Goal: Book appointment/travel/reservation

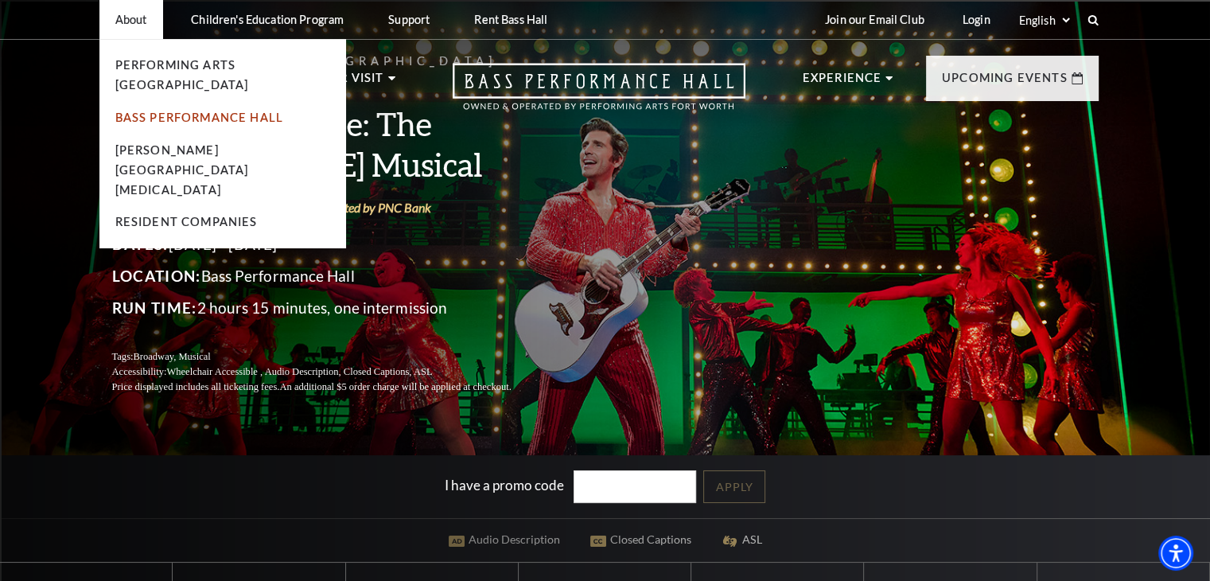
click at [200, 111] on link "Bass Performance Hall" at bounding box center [199, 118] width 169 height 14
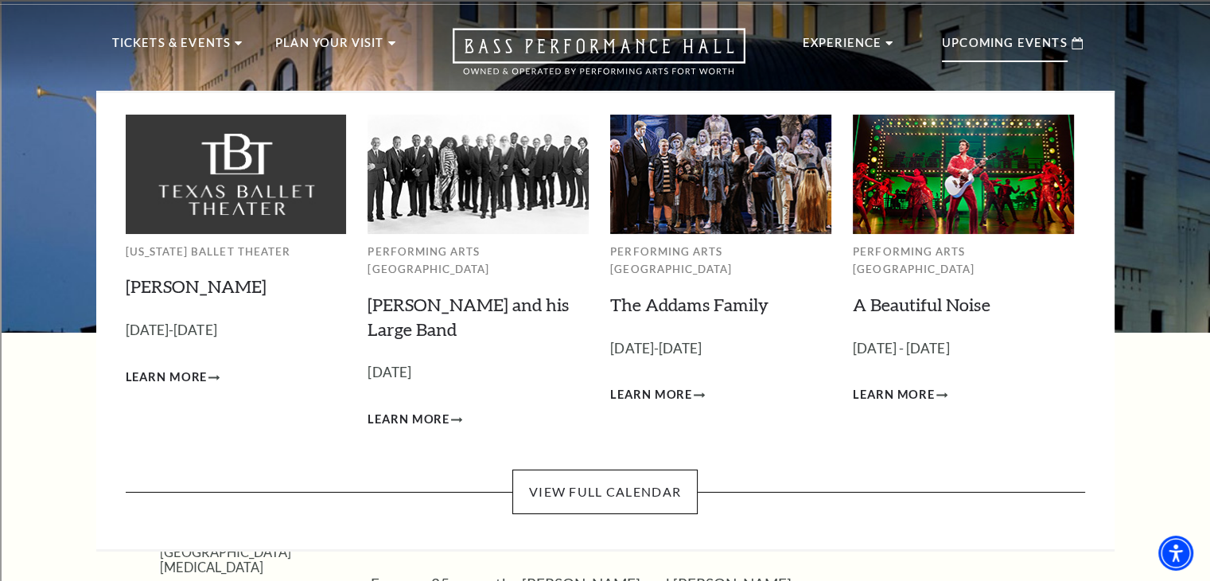
scroll to position [11, 0]
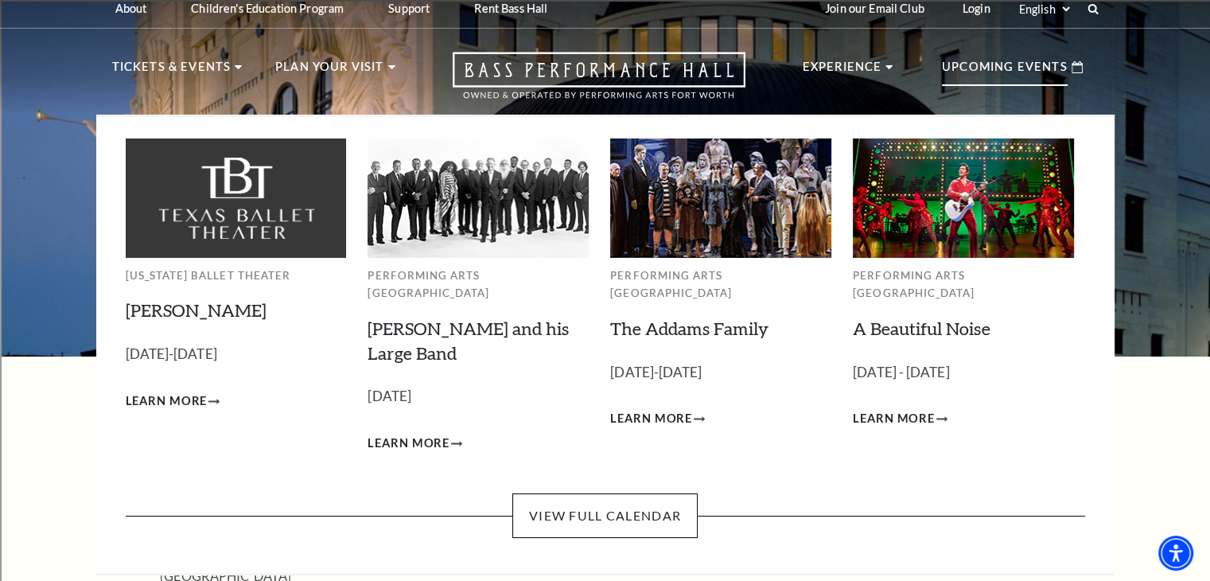
click at [1014, 65] on p "Upcoming Events" at bounding box center [1005, 71] width 126 height 29
click at [1068, 66] on div "Upcoming Events" at bounding box center [1012, 67] width 173 height 45
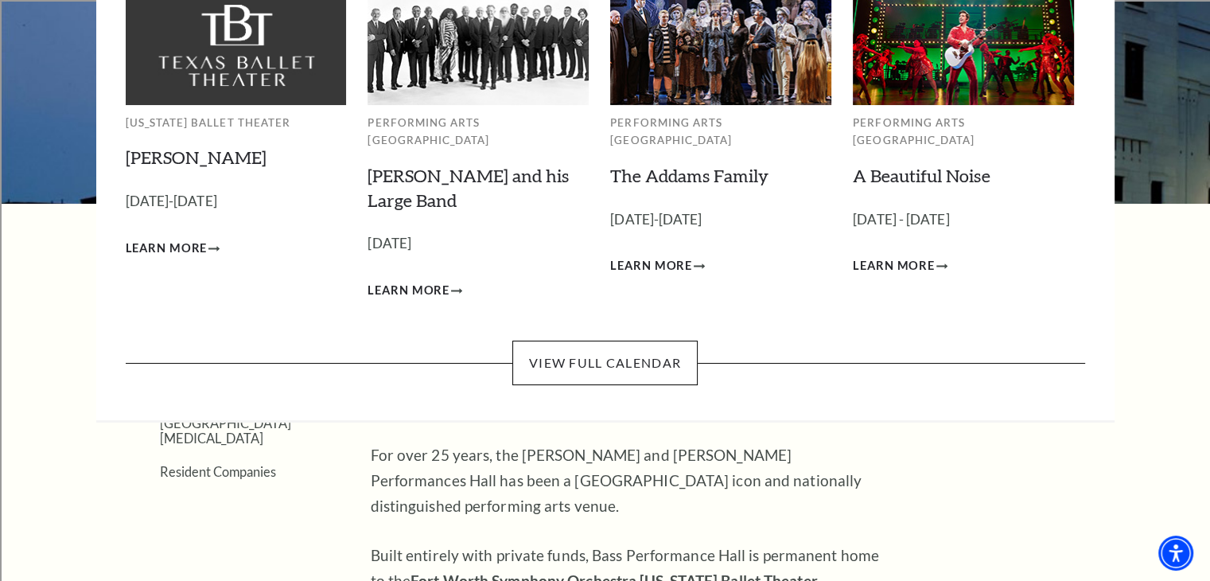
scroll to position [170, 0]
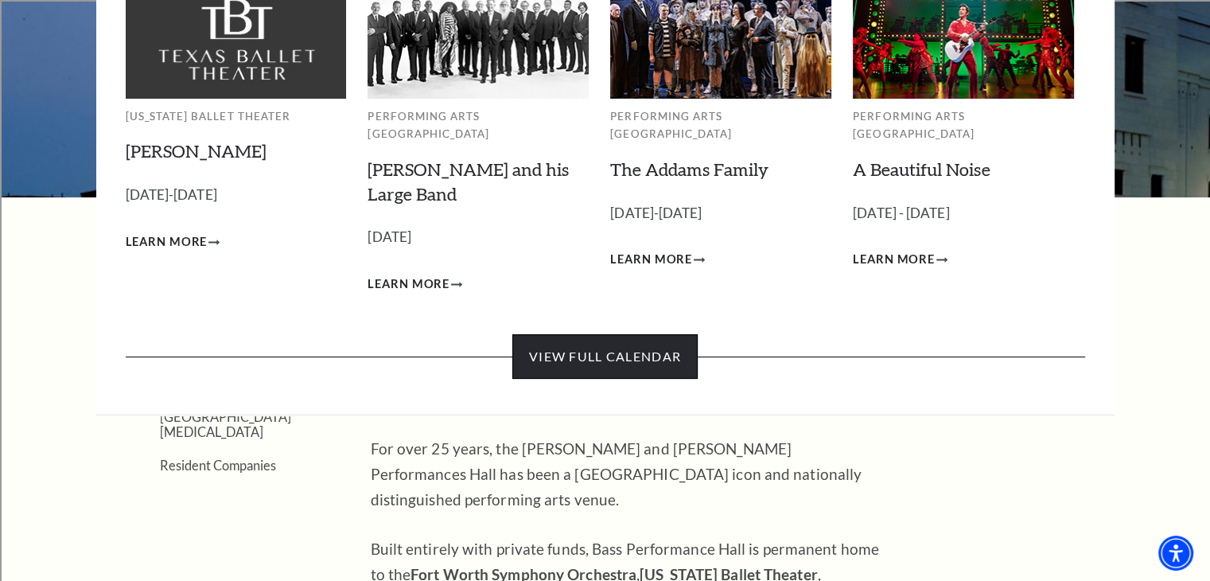
click at [640, 334] on link "View Full Calendar" at bounding box center [604, 356] width 185 height 45
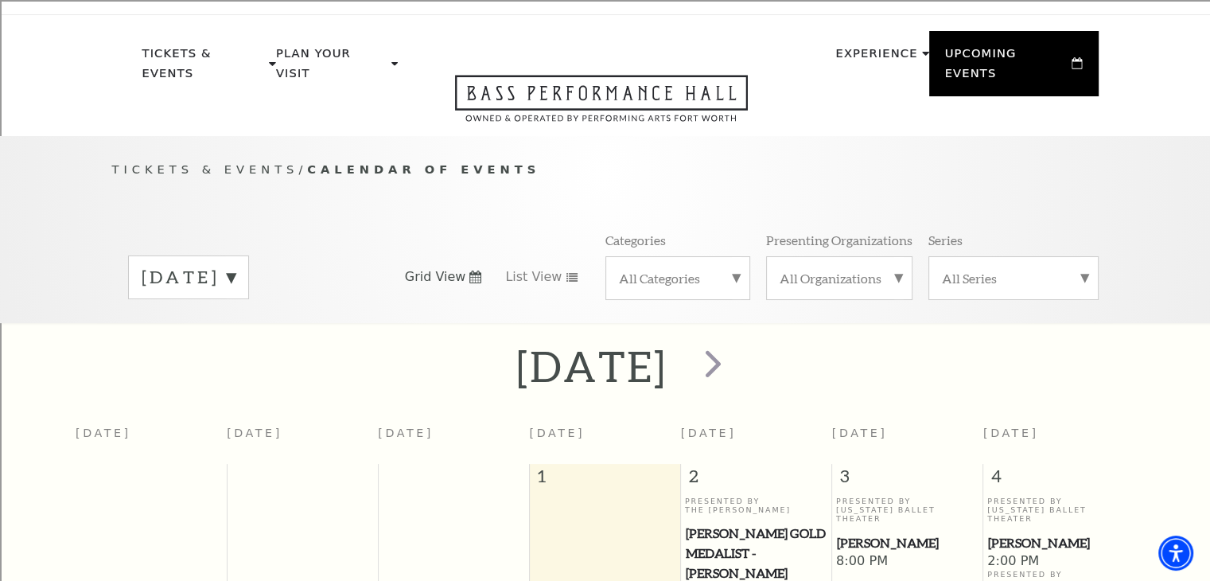
scroll to position [100, 0]
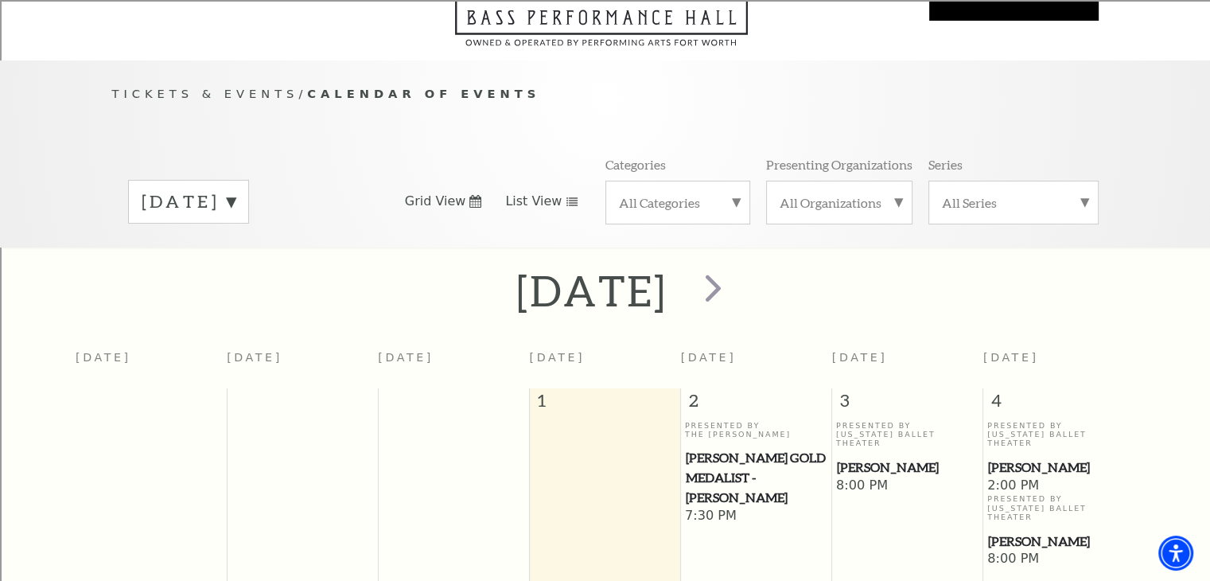
click at [553, 193] on span "List View" at bounding box center [533, 202] width 56 height 18
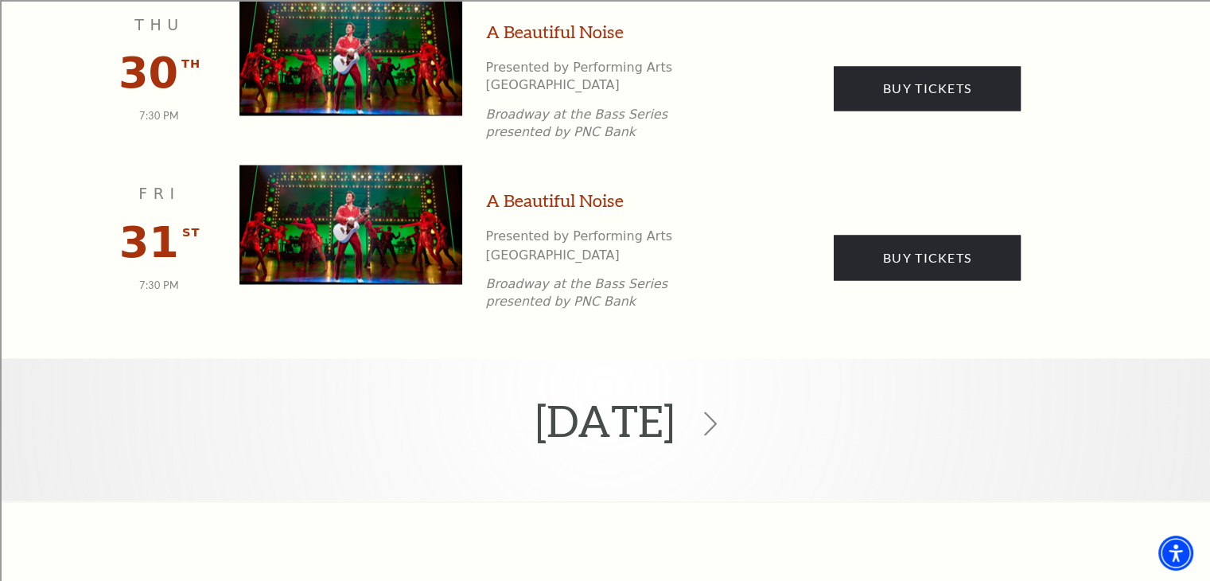
scroll to position [2765, 0]
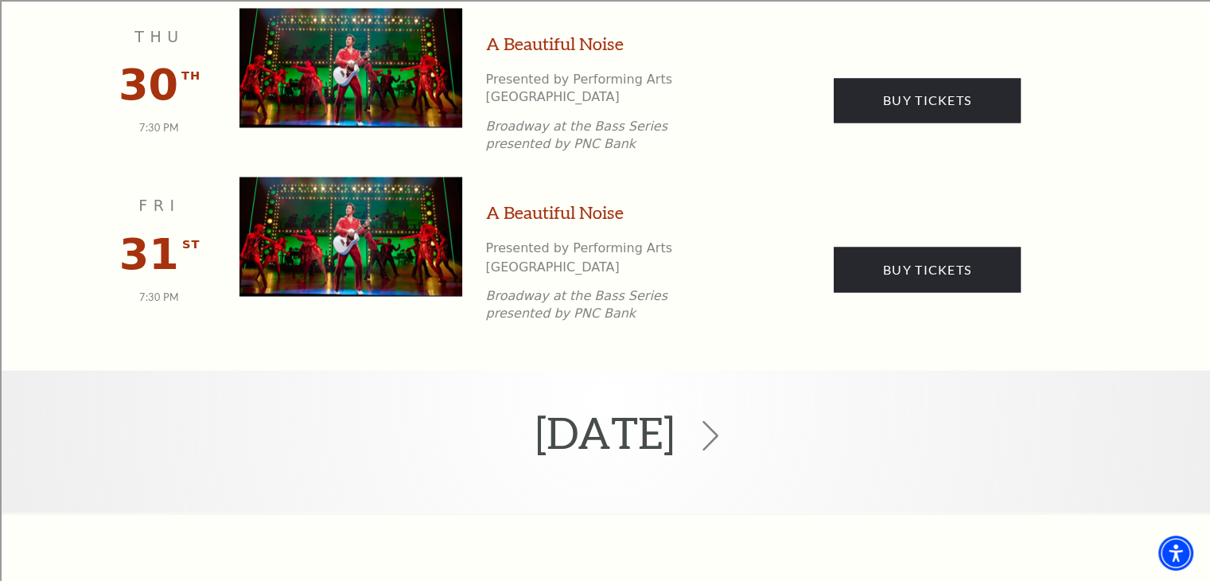
click at [726, 420] on icon at bounding box center [710, 435] width 30 height 30
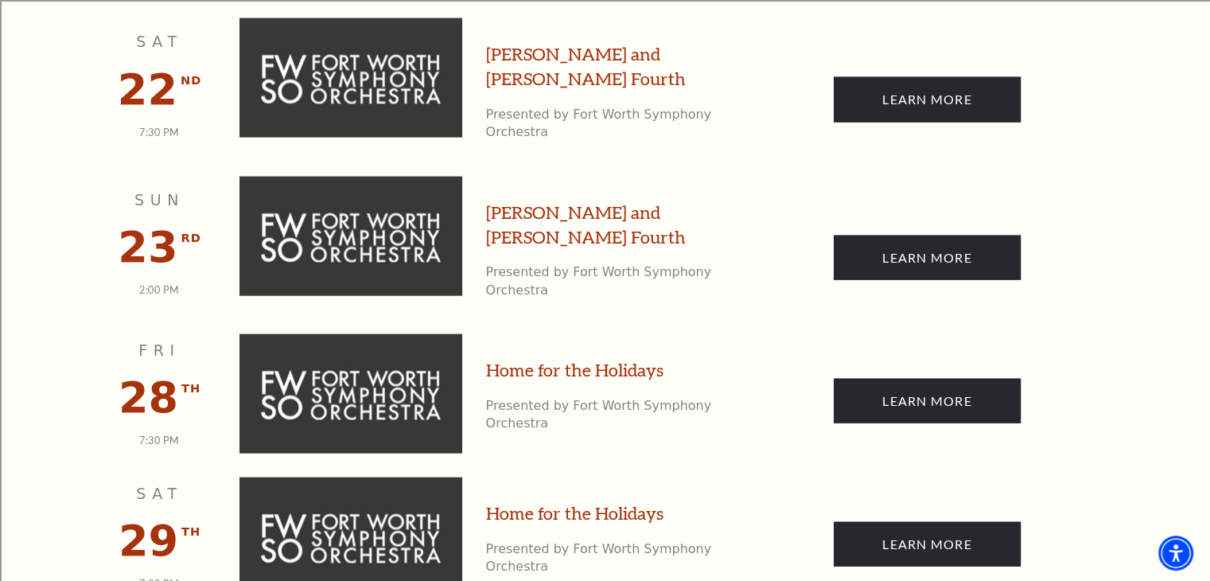
scroll to position [3596, 0]
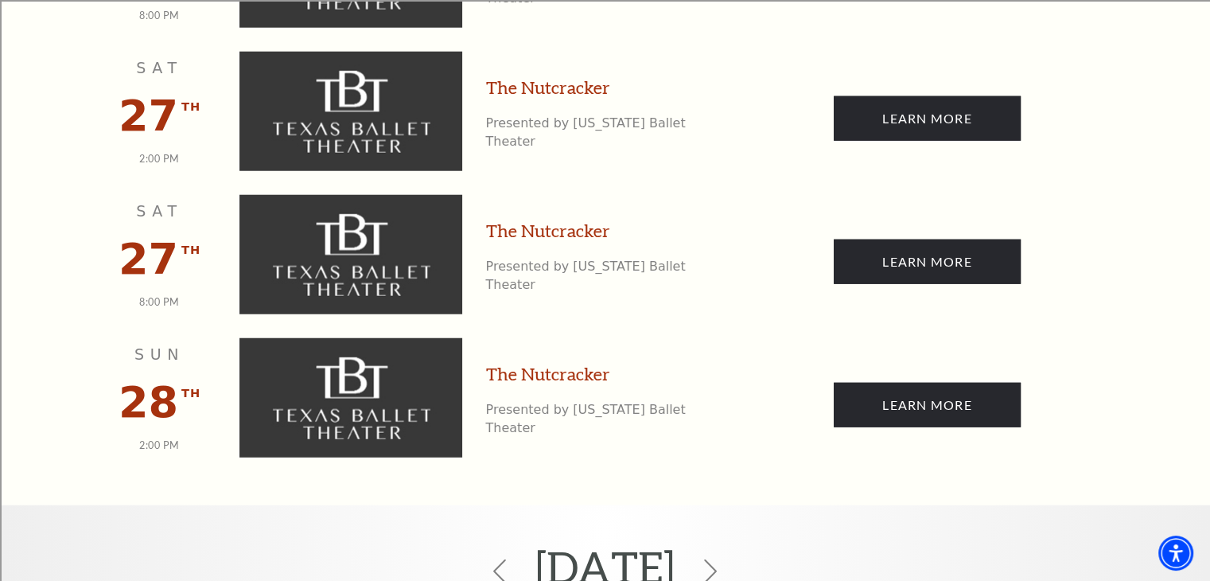
scroll to position [4153, 0]
